Goal: Information Seeking & Learning: Learn about a topic

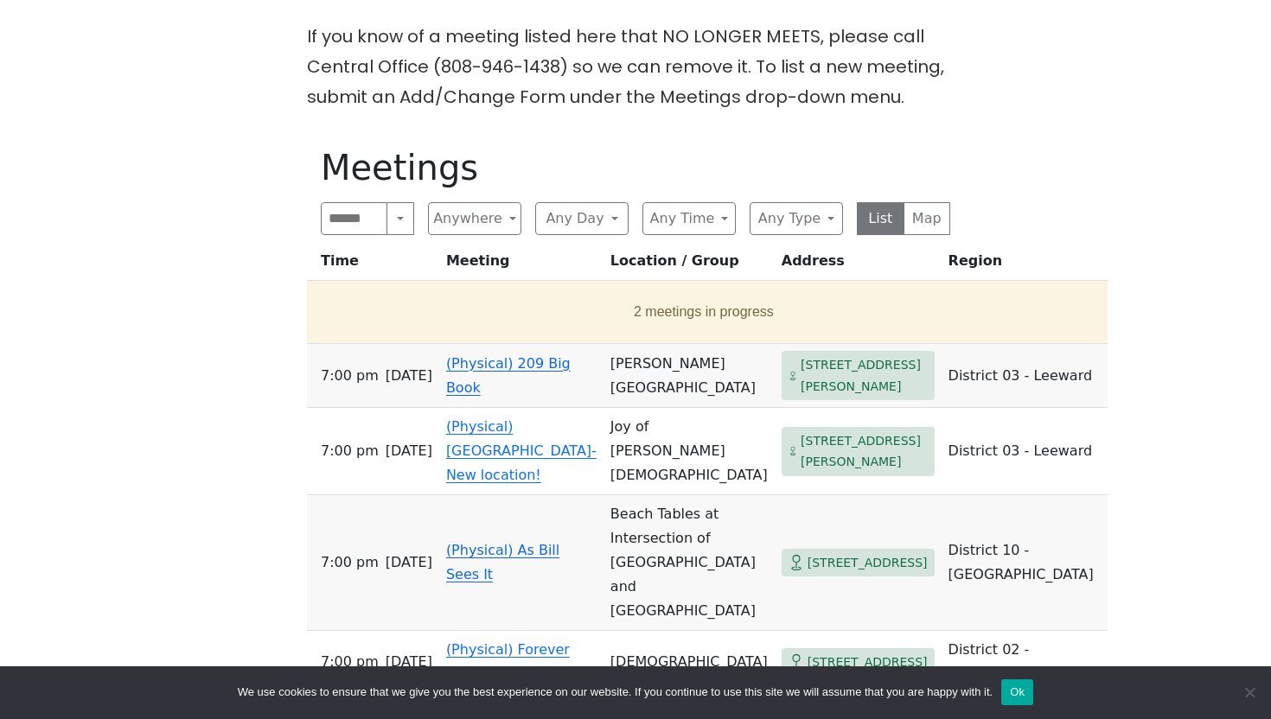
scroll to position [469, 0]
click at [605, 218] on button "Any Day" at bounding box center [581, 217] width 93 height 33
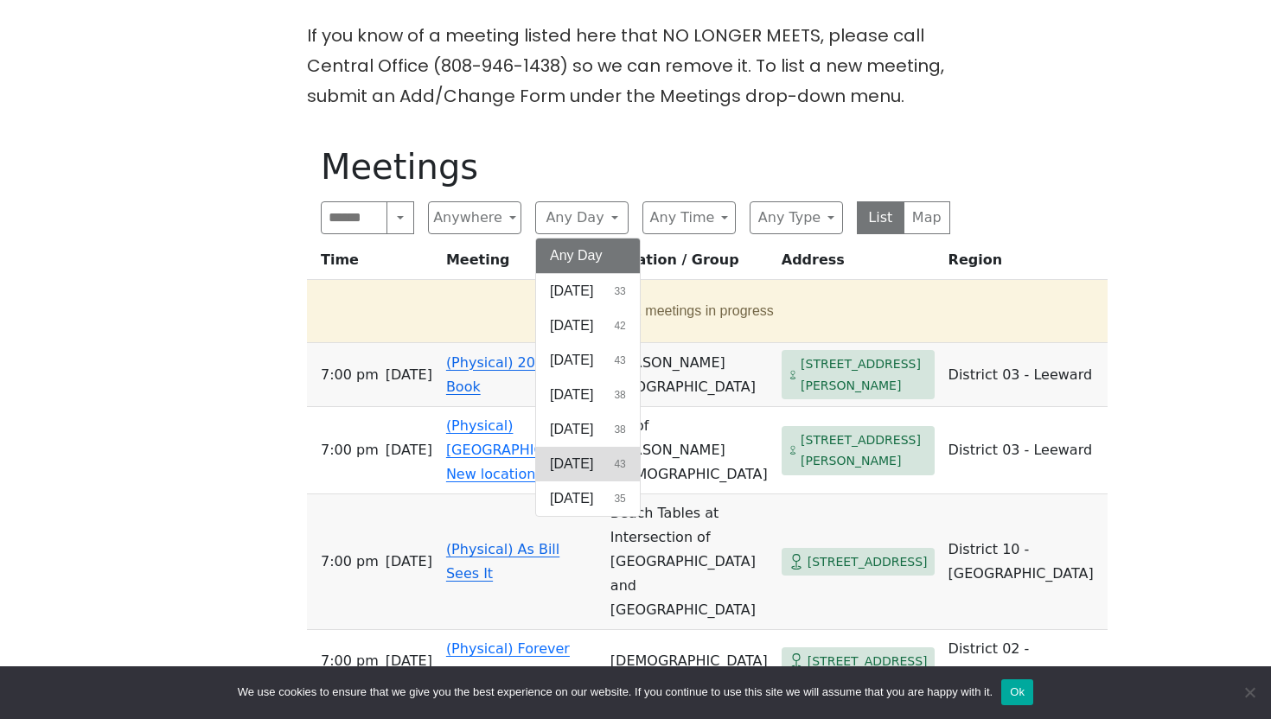
click at [585, 465] on span "[DATE]" at bounding box center [571, 464] width 43 height 21
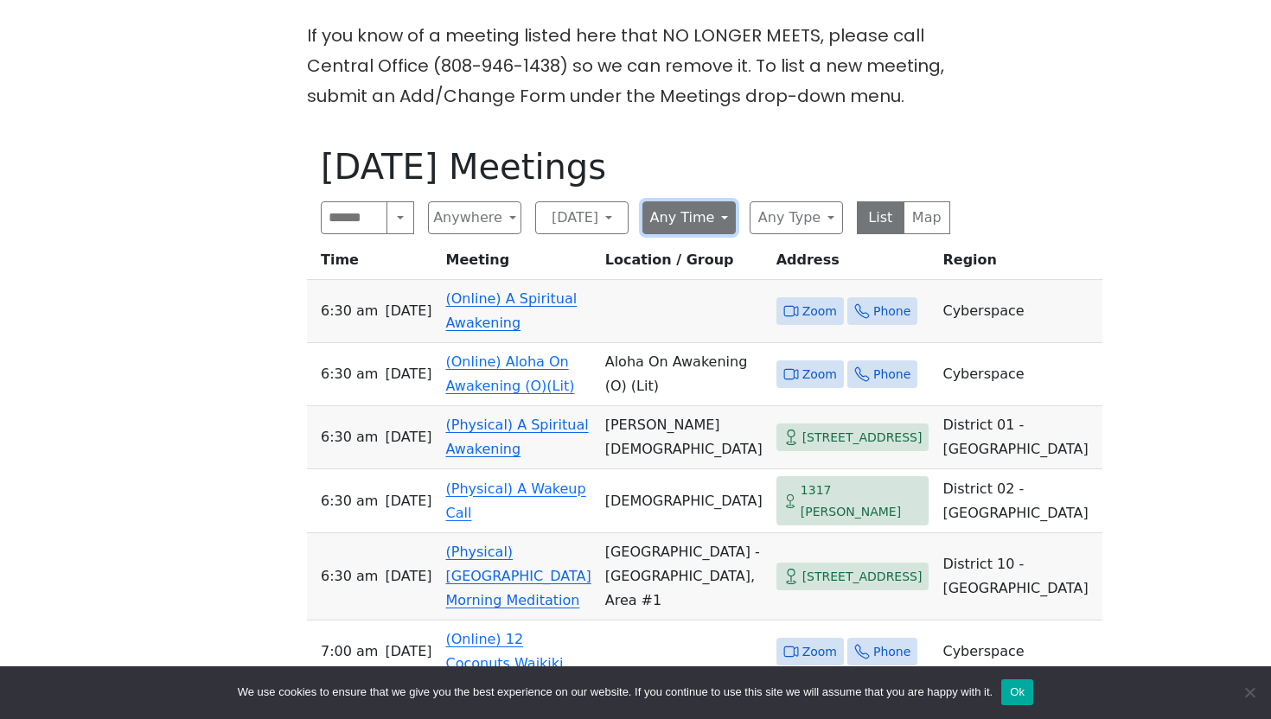
click at [711, 216] on button "Any Time" at bounding box center [688, 217] width 93 height 33
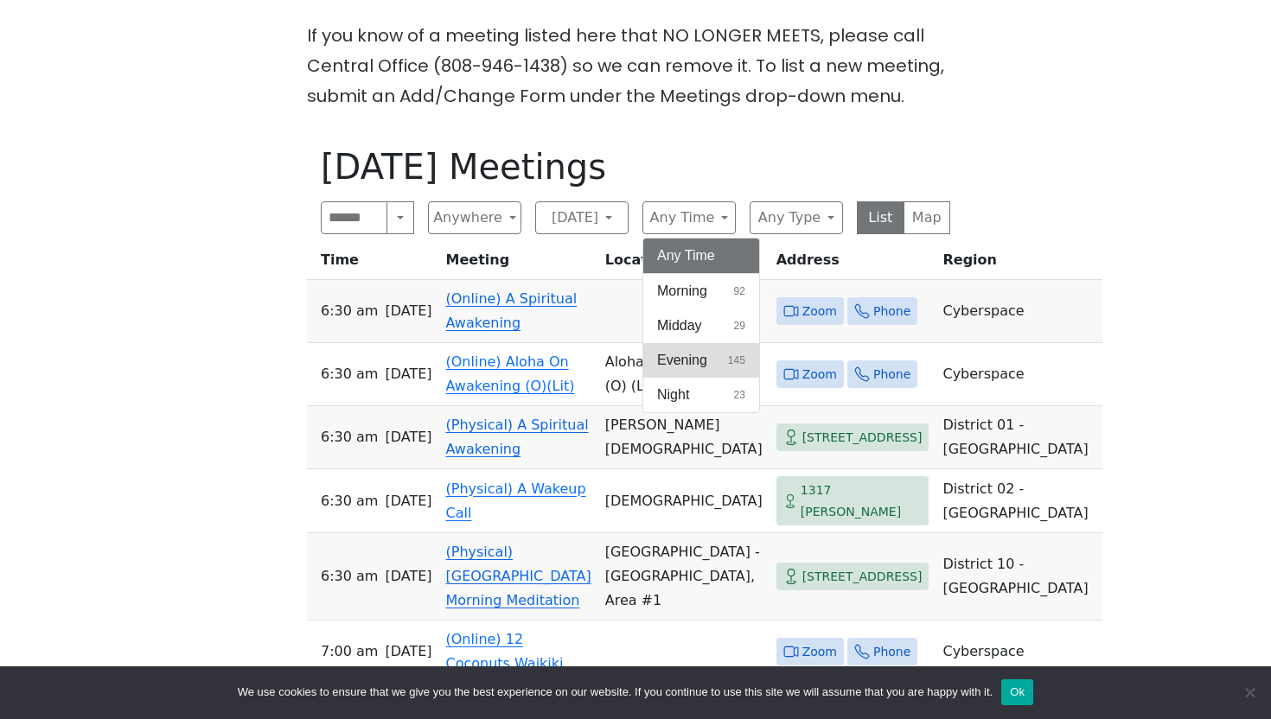
click at [696, 356] on span "Evening" at bounding box center [682, 360] width 50 height 21
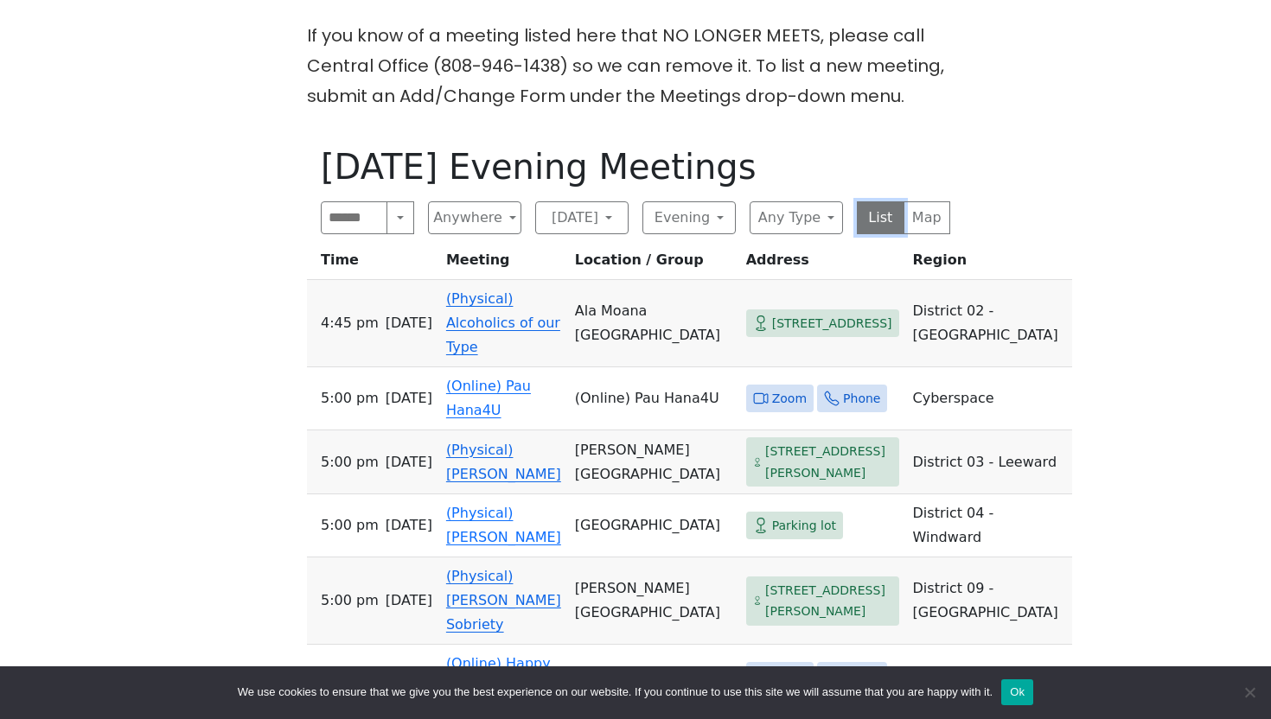
click at [883, 217] on button "List" at bounding box center [881, 217] width 48 height 33
click at [795, 221] on button "Any Type" at bounding box center [796, 217] width 93 height 33
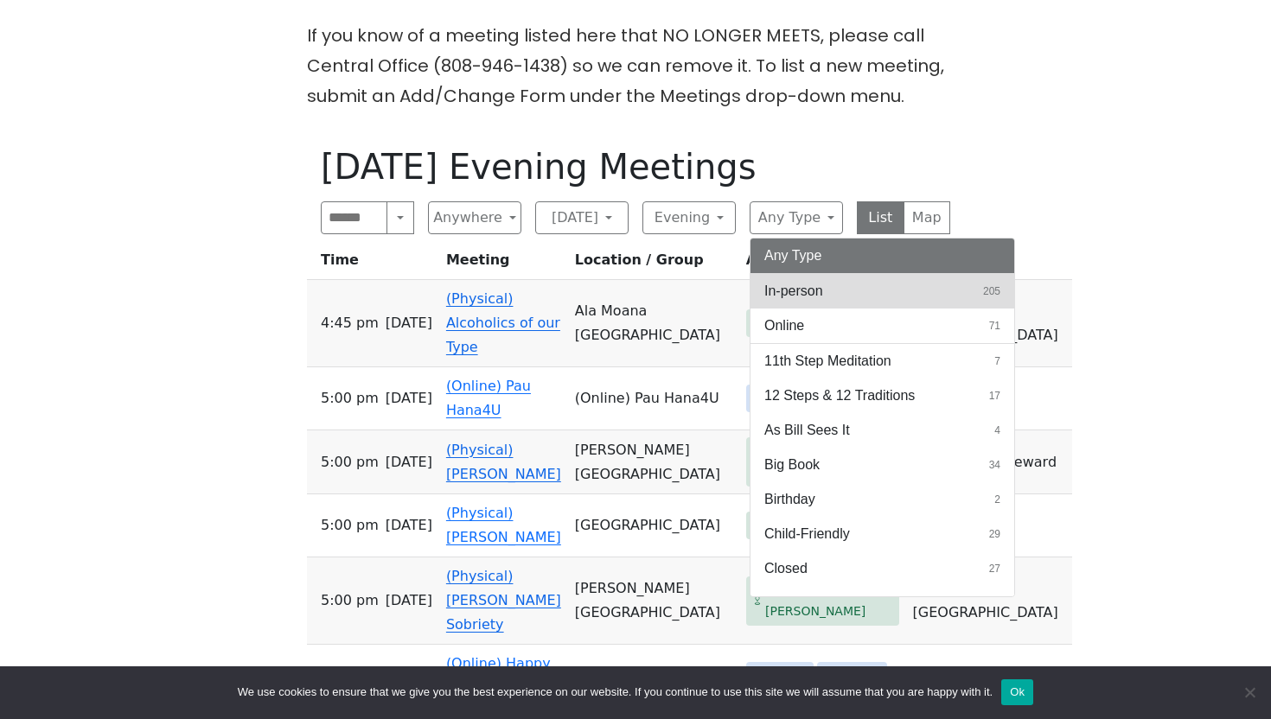
click at [795, 288] on span "In-person" at bounding box center [793, 291] width 59 height 21
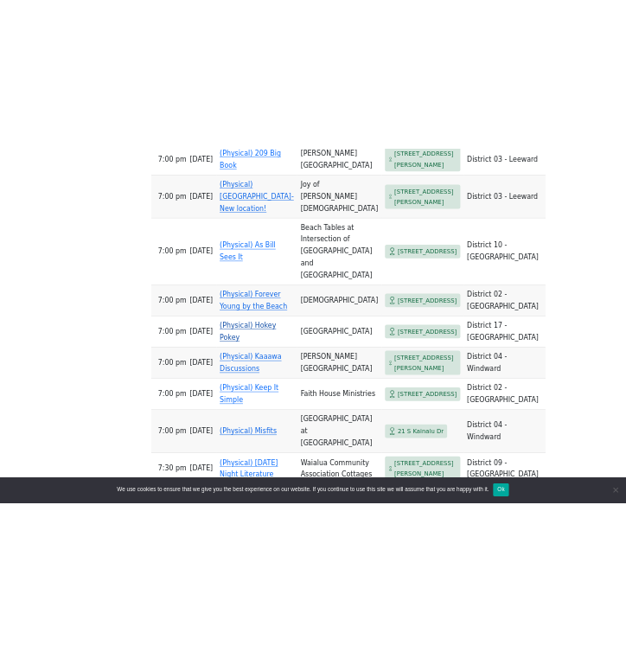
scroll to position [1395, 0]
